Goal: Task Accomplishment & Management: Use online tool/utility

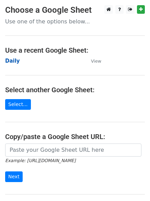
click at [8, 60] on strong "Daily" at bounding box center [12, 61] width 15 height 6
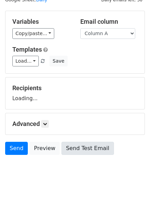
scroll to position [39, 0]
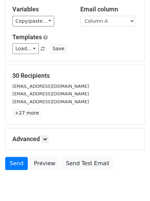
click at [47, 110] on form "Variables Copy/paste... {{Column A}} {{Column B}} {{Column C}} Email column Col…" at bounding box center [75, 85] width 140 height 175
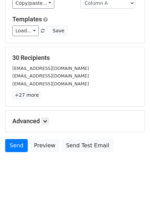
scroll to position [66, 0]
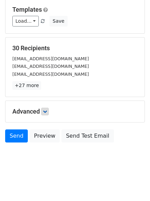
drag, startPoint x: 44, startPoint y: 106, endPoint x: 48, endPoint y: 108, distance: 3.5
click at [45, 106] on div "Advanced Tracking Track Opens UTM Codes Track Clicks Filters Only include sprea…" at bounding box center [75, 111] width 139 height 21
click at [47, 110] on icon at bounding box center [45, 112] width 4 height 4
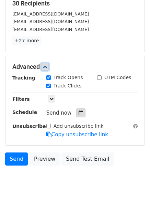
scroll to position [129, 0]
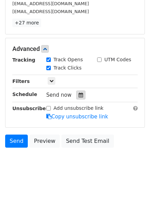
click at [81, 96] on div at bounding box center [80, 95] width 9 height 9
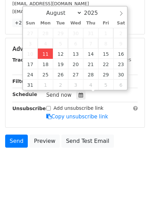
type input "2025-08-11 12:00"
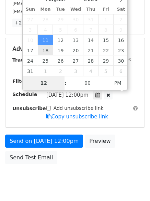
scroll to position [123, 0]
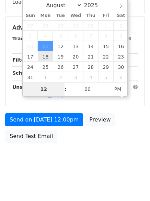
type input "4"
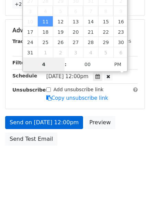
scroll to position [150, 0]
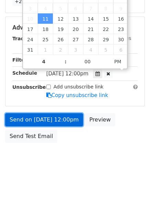
type input "2025-08-11 16:00"
click at [54, 119] on link "Send on Aug 11 at 12:00pm" at bounding box center [44, 119] width 78 height 13
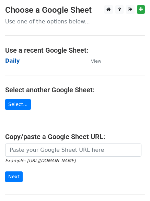
click at [11, 59] on strong "Daily" at bounding box center [12, 61] width 15 height 6
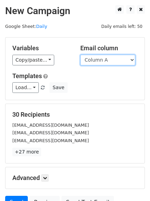
click at [105, 60] on select "Column A Column B Column C" at bounding box center [108, 60] width 55 height 11
select select "Column B"
click at [81, 55] on select "Column A Column B Column C" at bounding box center [108, 60] width 55 height 11
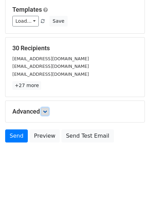
click at [47, 110] on icon at bounding box center [45, 112] width 4 height 4
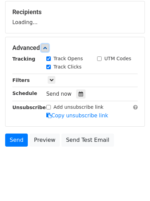
scroll to position [103, 0]
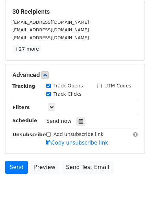
click at [80, 95] on div "Track Clicks" at bounding box center [66, 95] width 51 height 8
click at [76, 119] on div at bounding box center [80, 121] width 9 height 9
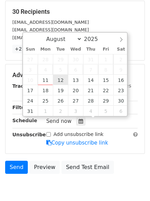
type input "2025-08-12 12:00"
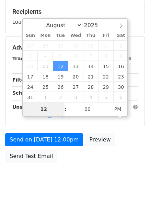
type input "5"
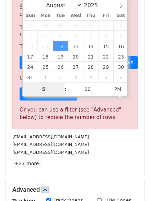
scroll to position [285, 0]
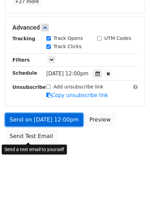
type input "2025-08-12 17:00"
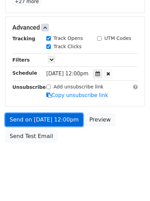
click at [48, 116] on link "Send on Aug 12 at 12:00pm" at bounding box center [44, 119] width 78 height 13
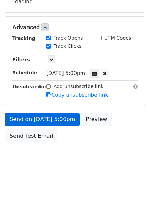
scroll to position [123, 0]
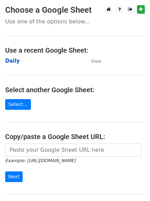
click at [8, 63] on strong "Daily" at bounding box center [12, 61] width 15 height 6
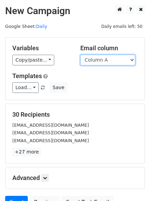
click at [114, 58] on select "Column A Column B Column C" at bounding box center [108, 60] width 55 height 11
select select "Column C"
click at [81, 55] on select "Column A Column B Column C" at bounding box center [108, 60] width 55 height 11
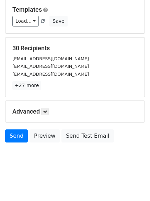
click at [51, 111] on h5 "Advanced" at bounding box center [75, 112] width 126 height 8
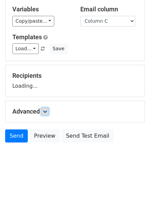
click at [46, 113] on icon at bounding box center [45, 112] width 4 height 4
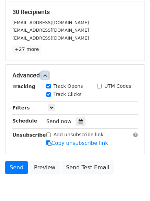
scroll to position [103, 0]
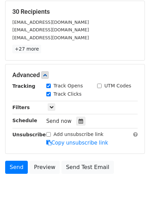
drag, startPoint x: 81, startPoint y: 123, endPoint x: 82, endPoint y: 113, distance: 10.0
click at [81, 124] on div at bounding box center [80, 121] width 9 height 9
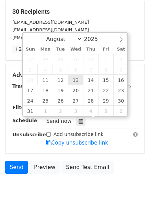
type input "2025-08-13 12:00"
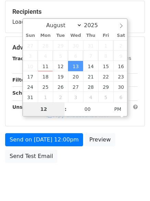
type input "6"
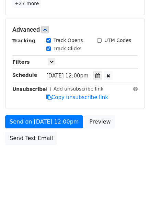
scroll to position [285, 0]
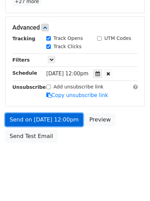
type input "2025-08-13 18:00"
click at [53, 118] on link "Send on Aug 13 at 12:00pm" at bounding box center [44, 119] width 78 height 13
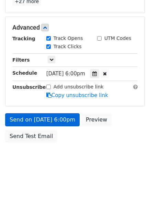
scroll to position [123, 0]
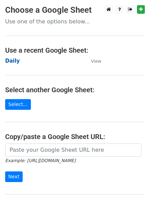
click at [12, 59] on strong "Daily" at bounding box center [12, 61] width 15 height 6
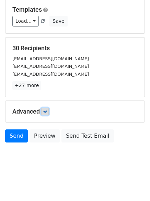
drag, startPoint x: 48, startPoint y: 113, endPoint x: 73, endPoint y: 106, distance: 26.3
click at [49, 113] on link at bounding box center [45, 112] width 8 height 8
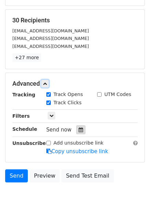
scroll to position [120, 0]
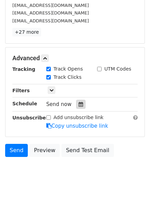
click at [79, 105] on icon at bounding box center [81, 104] width 4 height 5
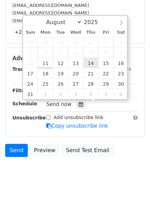
type input "[DATE] 12:00"
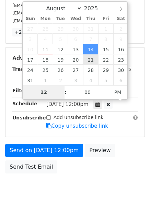
type input "7"
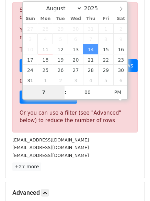
scroll to position [285, 0]
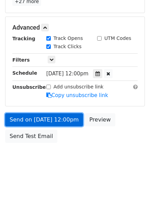
type input "[DATE] 19:00"
click at [51, 119] on link "Send on [DATE] 12:00pm" at bounding box center [44, 119] width 78 height 13
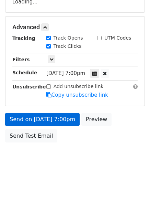
scroll to position [123, 0]
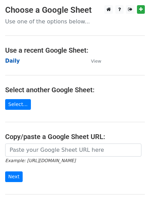
click at [7, 58] on strong "Daily" at bounding box center [12, 61] width 15 height 6
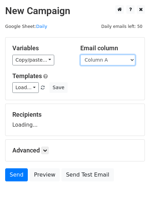
drag, startPoint x: 0, startPoint y: 0, endPoint x: 100, endPoint y: 63, distance: 118.3
click at [99, 57] on select "Column A Column B Column C" at bounding box center [108, 60] width 55 height 11
select select "Column B"
click at [81, 55] on select "Column A Column B Column C" at bounding box center [108, 60] width 55 height 11
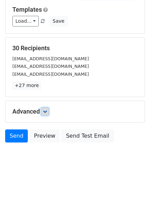
click at [47, 111] on icon at bounding box center [45, 112] width 4 height 4
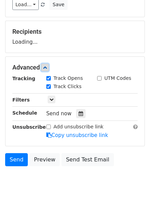
scroll to position [99, 0]
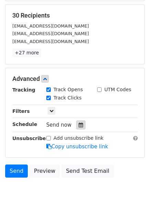
click at [79, 124] on icon at bounding box center [81, 125] width 4 height 5
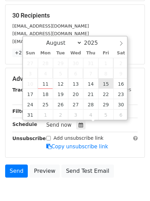
type input "2025-08-15 12:00"
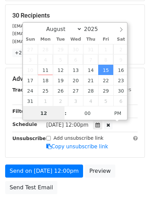
scroll to position [0, 0]
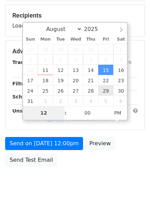
type input "8"
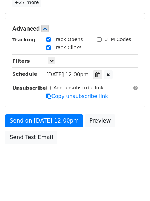
scroll to position [285, 0]
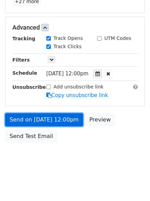
type input "2025-08-15 20:00"
click at [60, 121] on link "Send on Aug 15 at 12:00pm" at bounding box center [44, 119] width 78 height 13
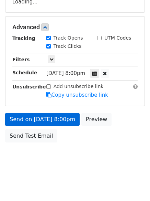
scroll to position [123, 0]
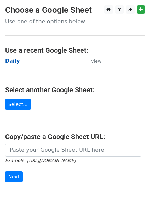
click at [10, 60] on strong "Daily" at bounding box center [12, 61] width 15 height 6
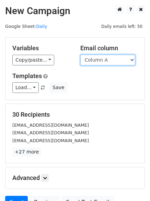
drag, startPoint x: 105, startPoint y: 60, endPoint x: 105, endPoint y: 64, distance: 4.5
click at [105, 60] on select "Column A Column B Column C" at bounding box center [108, 60] width 55 height 11
select select "Column C"
click at [81, 55] on select "Column A Column B Column C" at bounding box center [108, 60] width 55 height 11
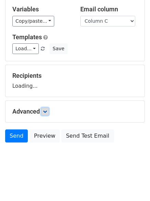
click at [49, 112] on link at bounding box center [45, 112] width 8 height 8
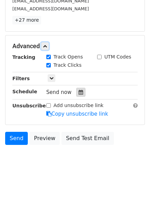
scroll to position [132, 0]
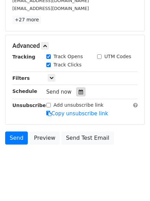
click at [82, 90] on div at bounding box center [80, 91] width 9 height 9
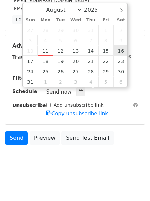
type input "2025-08-16 12:00"
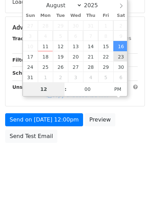
type input "9"
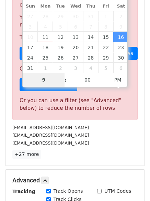
scroll to position [285, 0]
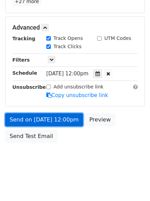
type input "2025-08-16 21:00"
click at [44, 121] on link "Send on Aug 16 at 12:00pm" at bounding box center [44, 119] width 78 height 13
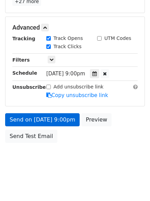
scroll to position [123, 0]
